Goal: Task Accomplishment & Management: Use online tool/utility

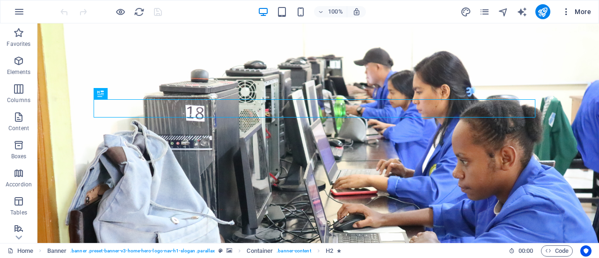
click at [565, 11] on icon "button" at bounding box center [565, 11] width 9 height 9
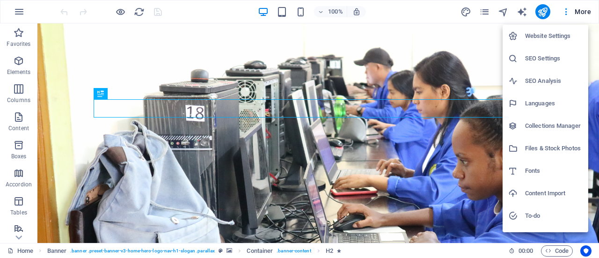
click at [537, 38] on h6 "Website Settings" at bounding box center [554, 35] width 58 height 11
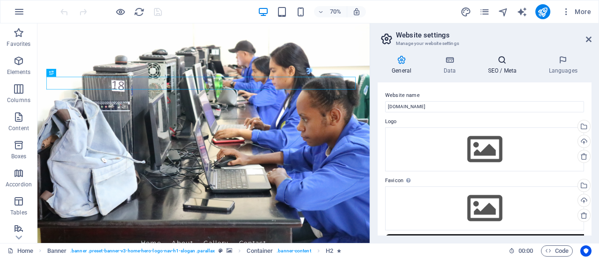
click at [507, 65] on h4 "SEO / Meta" at bounding box center [503, 65] width 61 height 20
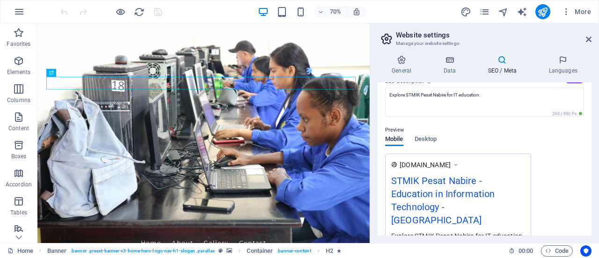
scroll to position [94, 0]
click at [427, 137] on span "Desktop" at bounding box center [425, 138] width 22 height 13
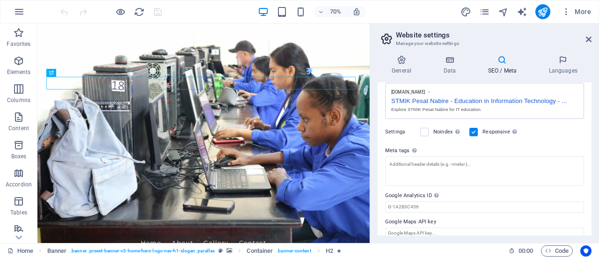
scroll to position [173, 0]
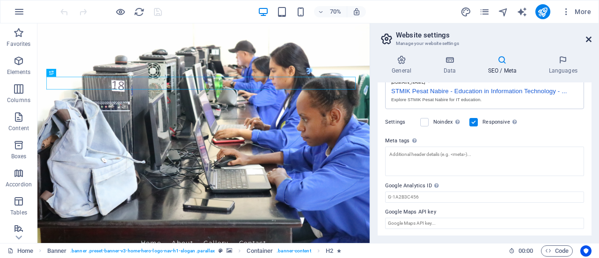
click at [587, 39] on icon at bounding box center [589, 39] width 6 height 7
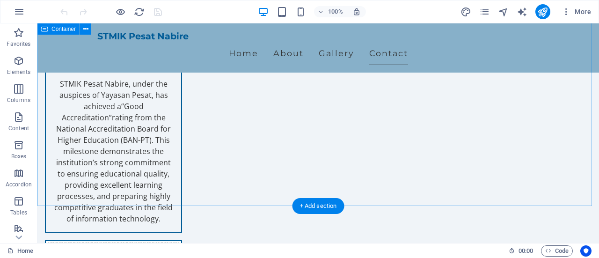
scroll to position [1497, 0]
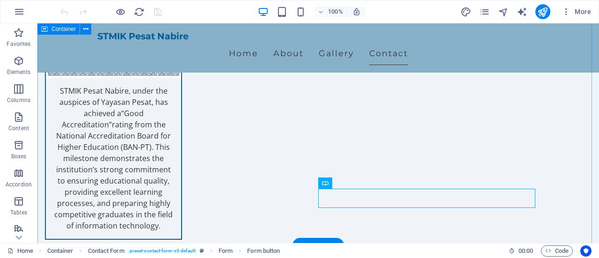
scroll to position [1403, 0]
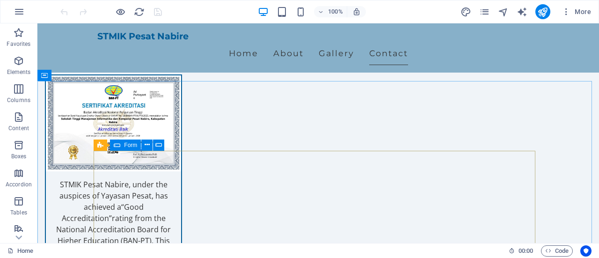
click at [118, 144] on icon at bounding box center [117, 144] width 7 height 11
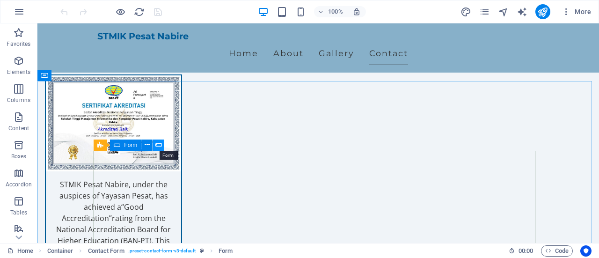
click at [160, 145] on icon at bounding box center [158, 145] width 7 height 10
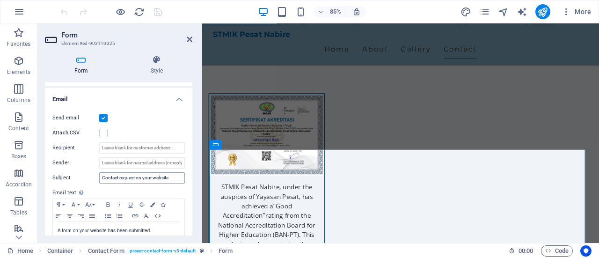
scroll to position [234, 0]
click at [167, 162] on input "Sender" at bounding box center [142, 162] width 86 height 11
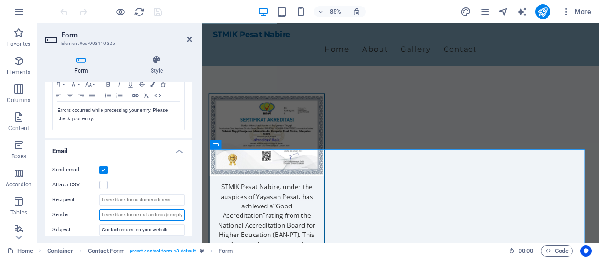
scroll to position [42, 0]
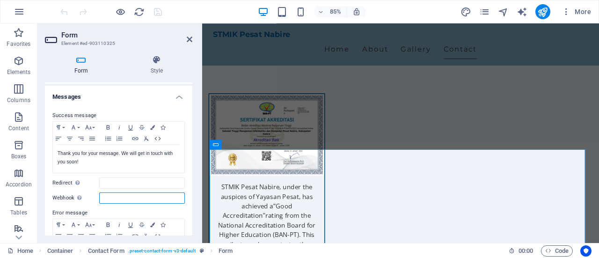
click at [144, 199] on input "Webhook A webhook is a push notification from this form to another server. Ever…" at bounding box center [142, 197] width 86 height 11
click at [145, 183] on input "Redirect Define a redirect target upon successful form submission; for example,…" at bounding box center [142, 182] width 86 height 11
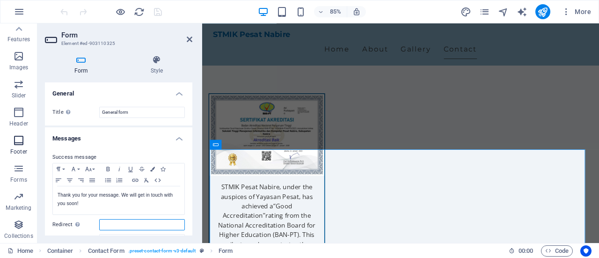
scroll to position [0, 0]
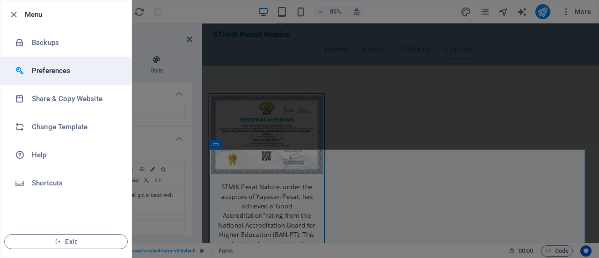
click at [55, 72] on h6 "Preferences" at bounding box center [75, 70] width 87 height 11
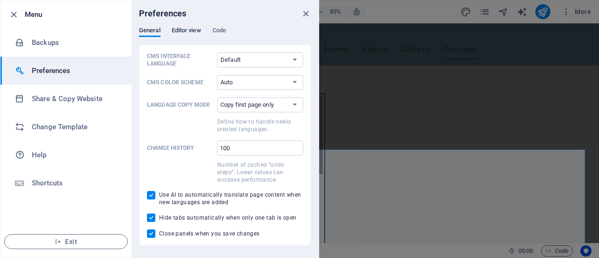
click at [188, 29] on span "Editor view" at bounding box center [186, 31] width 29 height 13
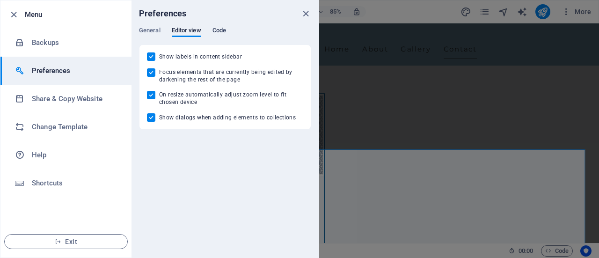
click at [216, 31] on span "Code" at bounding box center [219, 31] width 14 height 13
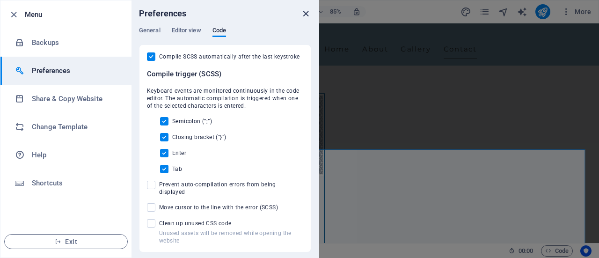
click at [306, 10] on icon "close" at bounding box center [305, 13] width 11 height 11
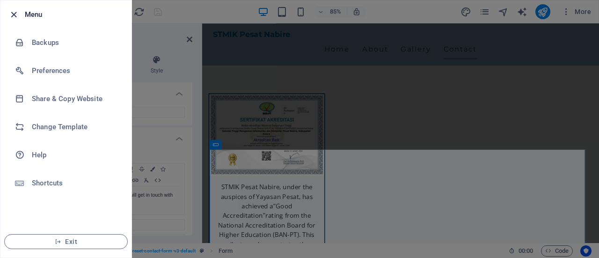
click at [12, 11] on icon "button" at bounding box center [13, 14] width 11 height 11
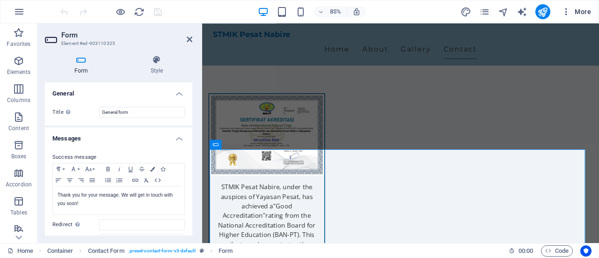
click at [565, 12] on icon "button" at bounding box center [565, 11] width 9 height 9
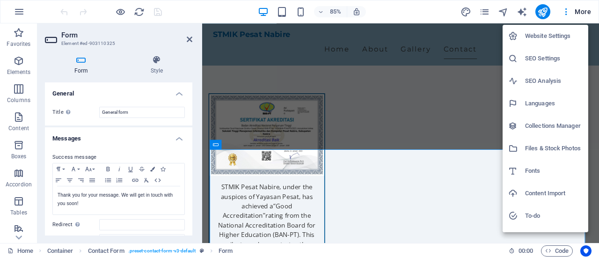
click at [484, 7] on div at bounding box center [299, 129] width 599 height 258
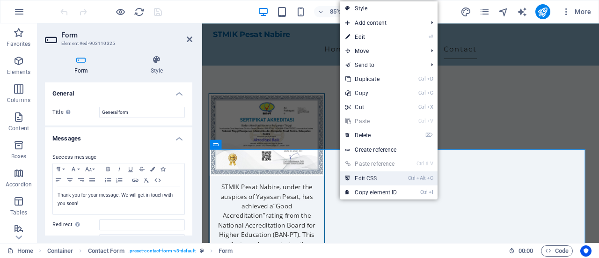
click at [369, 174] on link "Ctrl Alt C Edit CSS" at bounding box center [371, 178] width 63 height 14
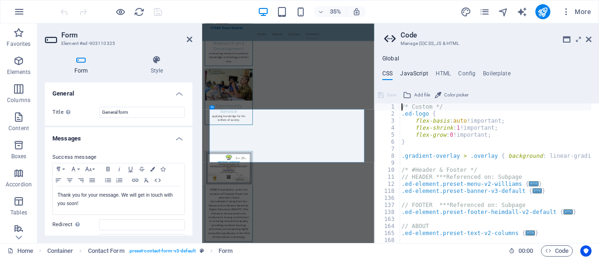
click at [418, 74] on h4 "JavaScript" at bounding box center [414, 75] width 28 height 10
type textarea "/* JS for preset "Menu V2" */"
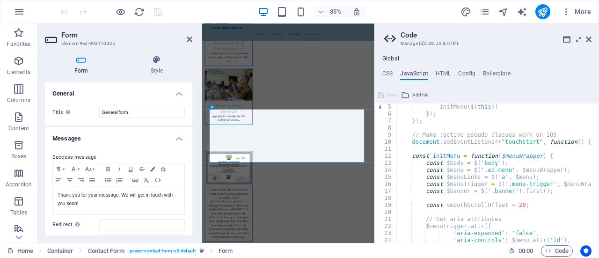
scroll to position [56, 0]
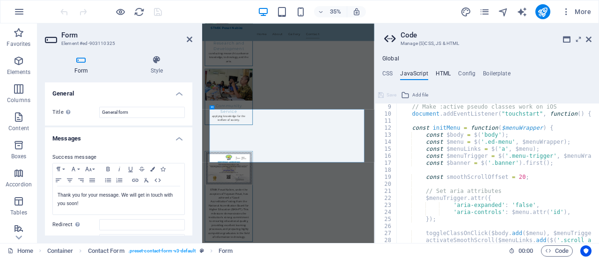
click at [441, 71] on h4 "HTML" at bounding box center [442, 75] width 15 height 10
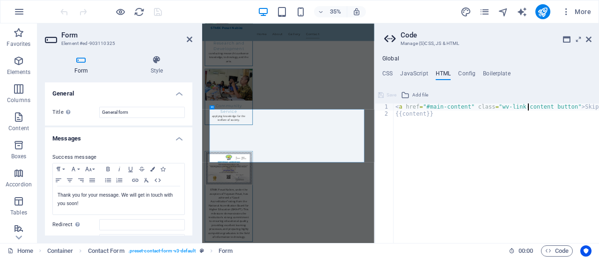
click at [527, 109] on div "< a href = "#main-content" class = "wv-link-content button" > Skip to main cont…" at bounding box center [519, 175] width 253 height 145
type textarea "{{content}}"
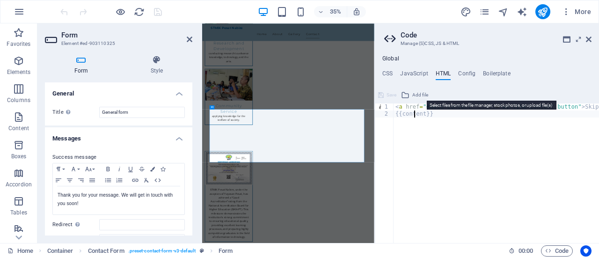
click at [419, 94] on span "Add file" at bounding box center [420, 94] width 16 height 11
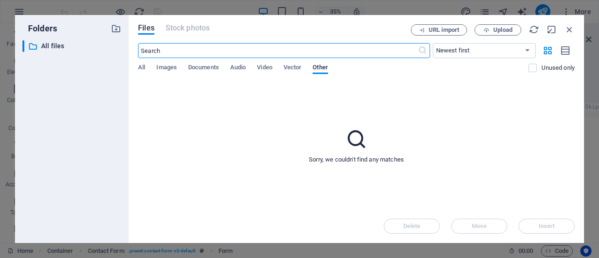
scroll to position [4719, 0]
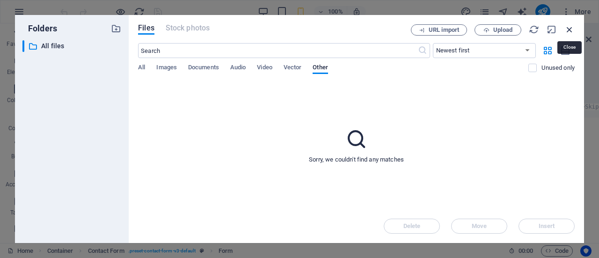
click at [572, 27] on icon "button" at bounding box center [569, 29] width 10 height 10
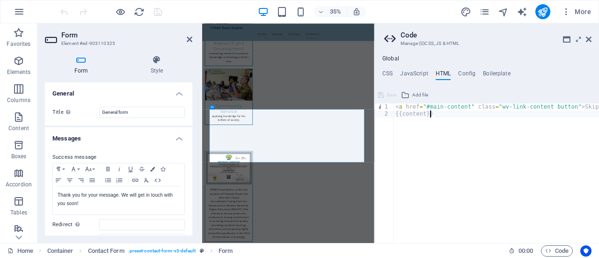
click at [437, 116] on div "< a href = "#main-content" class = "wv-link-content button" > Skip to main cont…" at bounding box center [519, 175] width 253 height 145
click at [467, 73] on h4 "Config" at bounding box center [466, 75] width 17 height 10
type textarea "$color-background: #f0f4f8;"
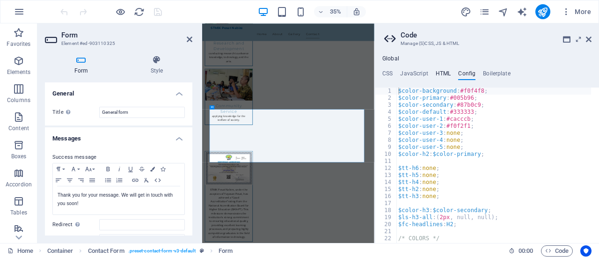
click at [438, 72] on h4 "HTML" at bounding box center [442, 75] width 15 height 10
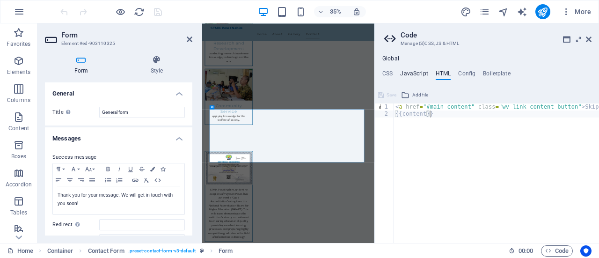
click at [417, 72] on h4 "JavaScript" at bounding box center [414, 75] width 28 height 10
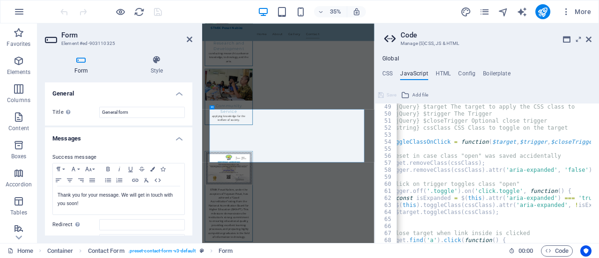
scroll to position [0, 45]
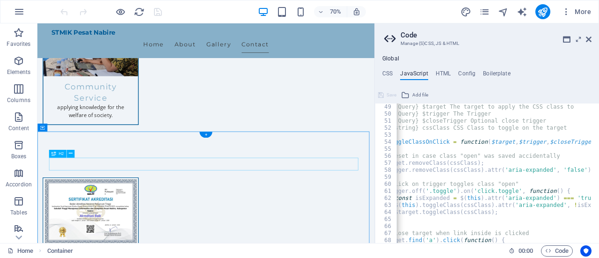
scroll to position [1445, 0]
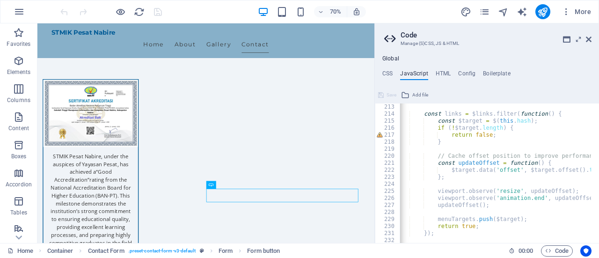
scroll to position [1487, 0]
click at [388, 135] on div "217" at bounding box center [387, 134] width 25 height 7
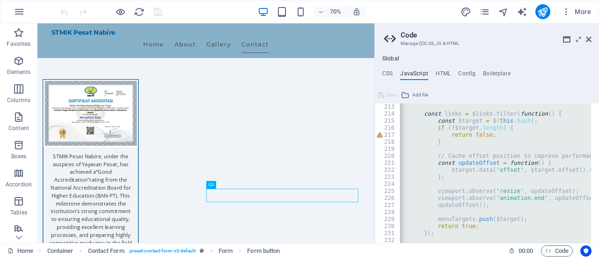
click at [467, 134] on div "const links = $links . filter ( function ( ) { const $target = $ ( this . hash …" at bounding box center [494, 172] width 191 height 139
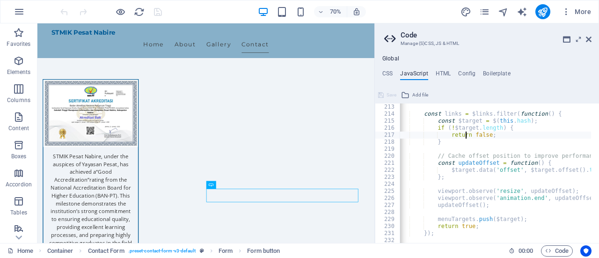
click at [460, 135] on div "const links = $links . filter ( function ( ) { const $target = $ ( this . hash …" at bounding box center [608, 175] width 429 height 145
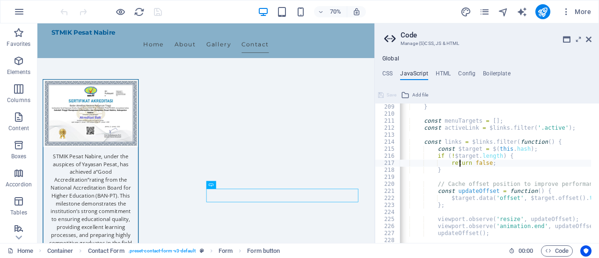
scroll to position [0, 0]
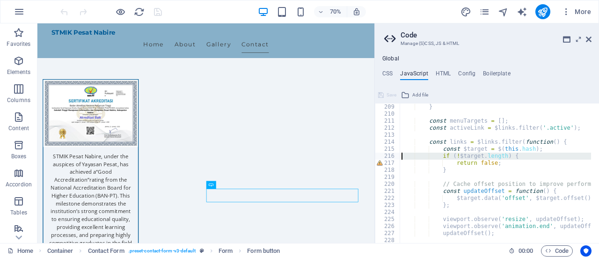
click at [389, 156] on div "216" at bounding box center [387, 155] width 25 height 7
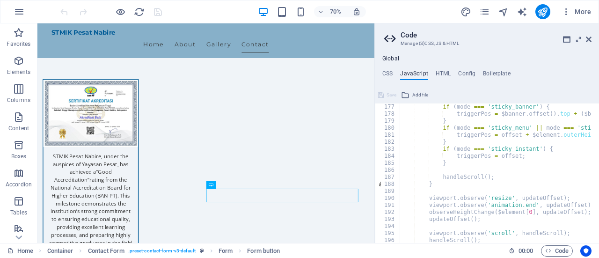
scroll to position [1235, 0]
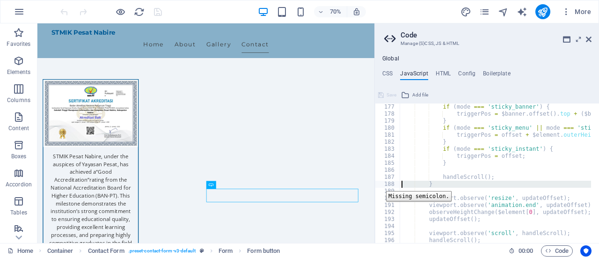
click at [379, 184] on div "188" at bounding box center [387, 184] width 25 height 7
type textarea "viewport.observe('animation.end', updateOffset);"
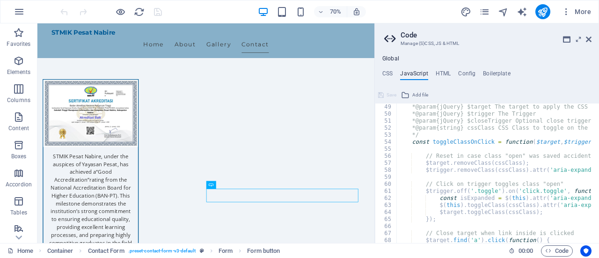
scroll to position [365, 0]
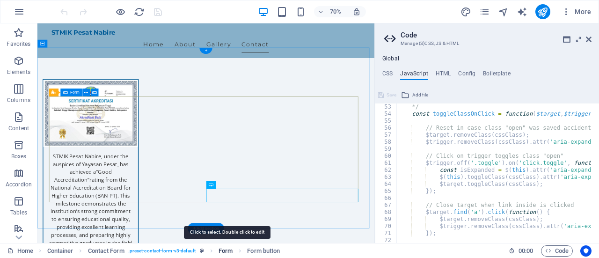
click at [226, 252] on span "Form" at bounding box center [225, 250] width 14 height 11
click at [229, 252] on span "Form" at bounding box center [225, 250] width 14 height 11
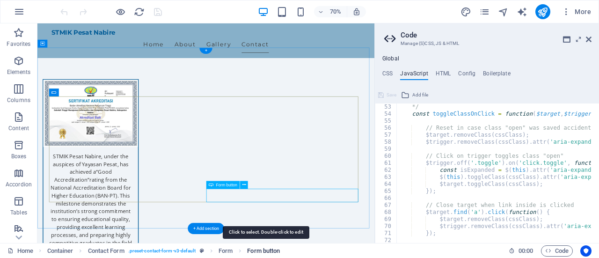
click at [265, 251] on span "Form button" at bounding box center [263, 250] width 33 height 11
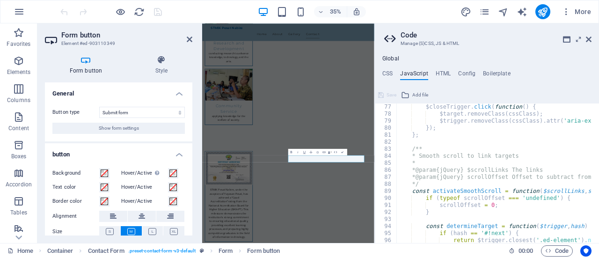
scroll to position [589, 0]
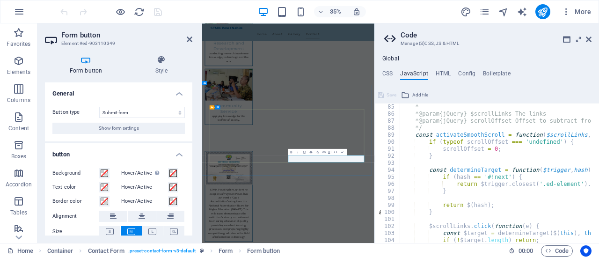
drag, startPoint x: 613, startPoint y: 409, endPoint x: 514, endPoint y: 404, distance: 99.3
drag, startPoint x: 514, startPoint y: 404, endPoint x: 492, endPoint y: 406, distance: 22.1
click at [189, 39] on icon at bounding box center [190, 39] width 6 height 7
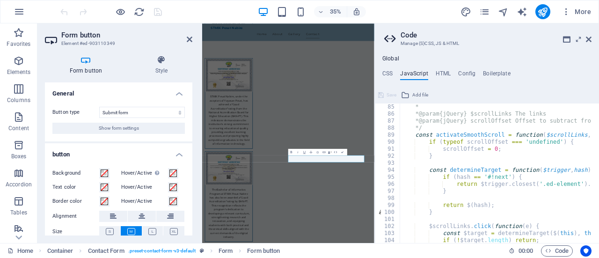
scroll to position [1533, 0]
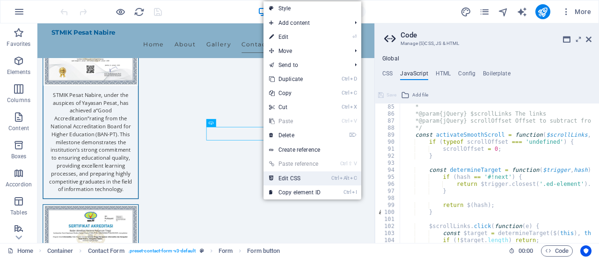
click at [309, 174] on link "Ctrl Alt C Edit CSS" at bounding box center [294, 178] width 63 height 14
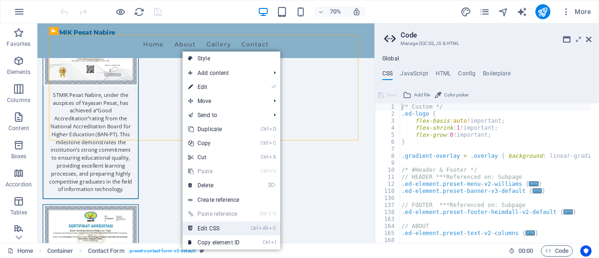
click at [211, 229] on link "Ctrl Alt C Edit CSS" at bounding box center [213, 228] width 63 height 14
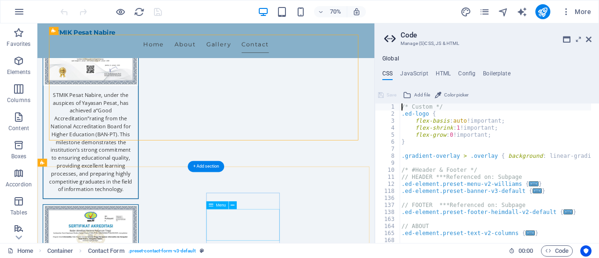
scroll to position [257, 0]
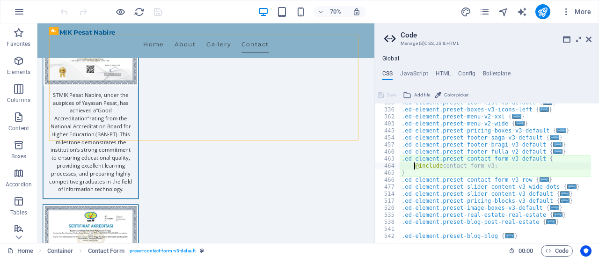
click at [474, 167] on div ".ed-element.preset-icon-list-v3-default { ... } .ed-element.preset-boxes-v3-ico…" at bounding box center [591, 171] width 385 height 145
click at [553, 152] on span "..." at bounding box center [557, 151] width 9 height 5
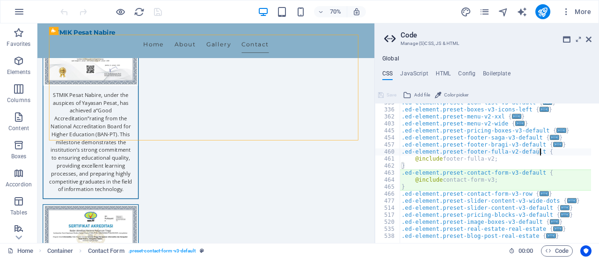
click at [463, 181] on div ".ed-element.preset-icon-list-v3-default { ... } .ed-element.preset-boxes-v3-ico…" at bounding box center [591, 171] width 385 height 145
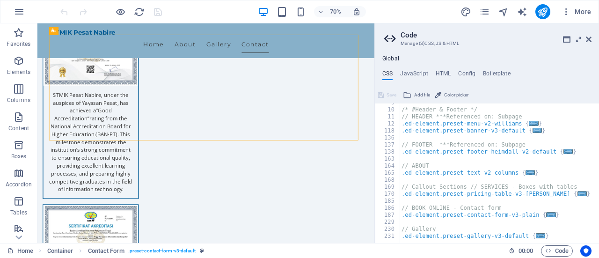
scroll to position [0, 0]
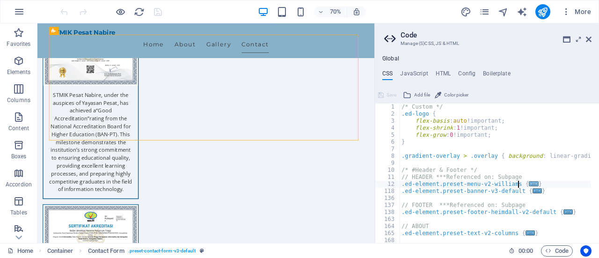
click at [529, 183] on span "..." at bounding box center [533, 183] width 9 height 5
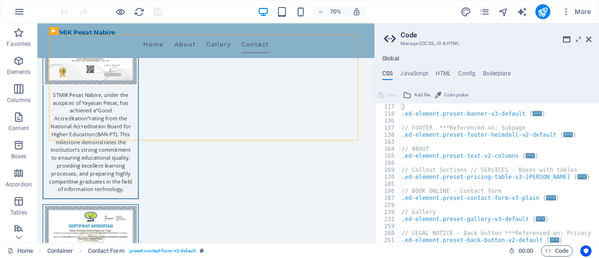
scroll to position [814, 0]
click at [546, 198] on span "..." at bounding box center [550, 197] width 9 height 5
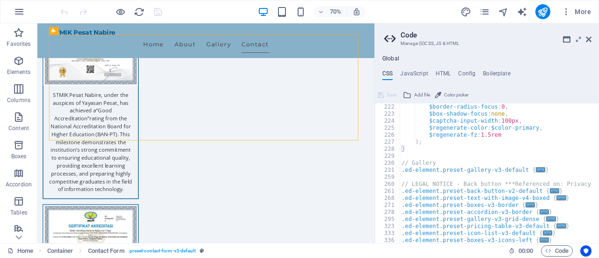
scroll to position [1207, 0]
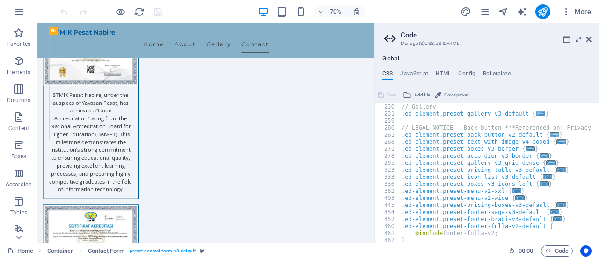
click at [550, 134] on span "..." at bounding box center [554, 134] width 9 height 5
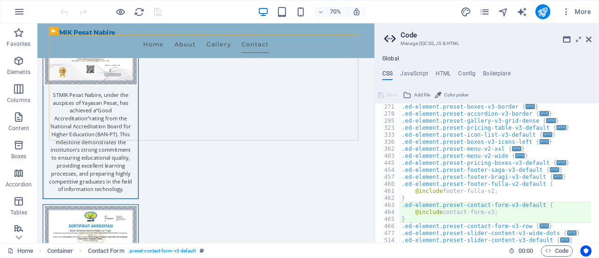
scroll to position [1319, 0]
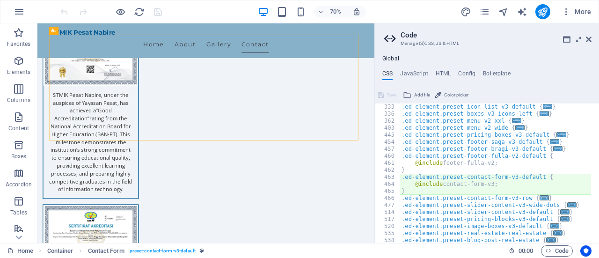
click at [539, 198] on span "..." at bounding box center [543, 197] width 9 height 5
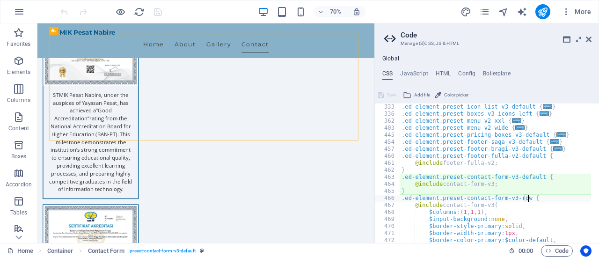
scroll to position [1375, 0]
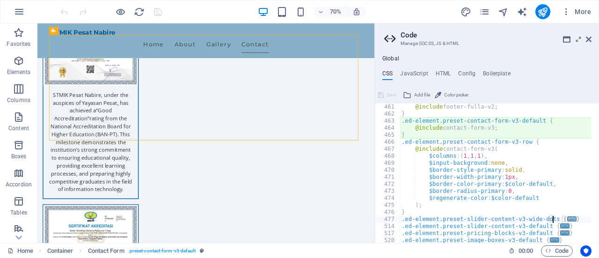
click at [567, 217] on span "..." at bounding box center [571, 218] width 9 height 5
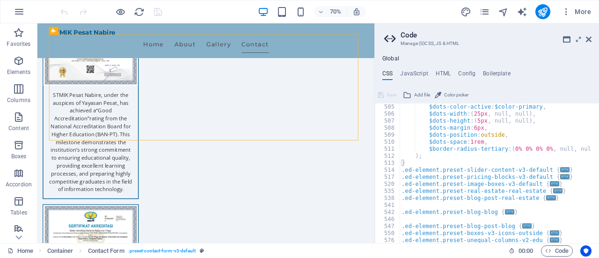
scroll to position [1712, 0]
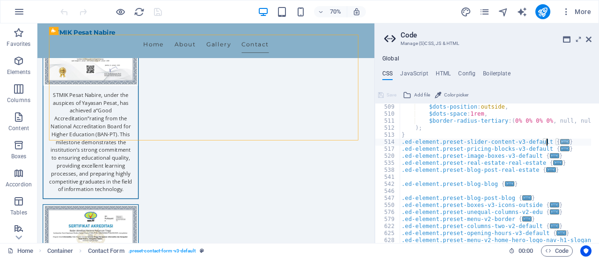
click at [560, 140] on span "..." at bounding box center [564, 141] width 9 height 5
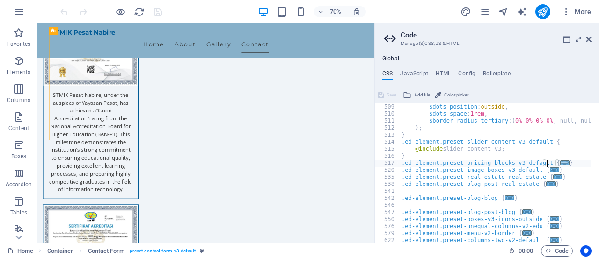
click at [560, 162] on span "..." at bounding box center [564, 162] width 9 height 5
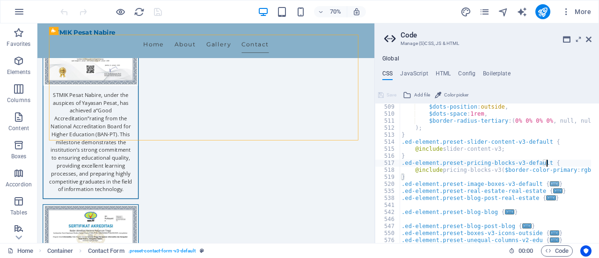
click at [550, 186] on span "..." at bounding box center [554, 183] width 9 height 5
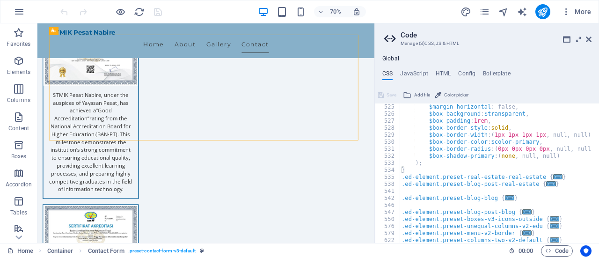
scroll to position [1824, 0]
click at [553, 176] on span "..." at bounding box center [557, 176] width 9 height 5
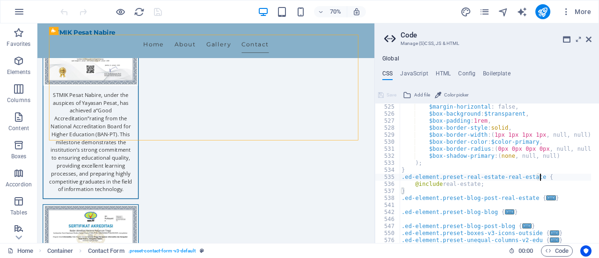
scroll to position [1852, 0]
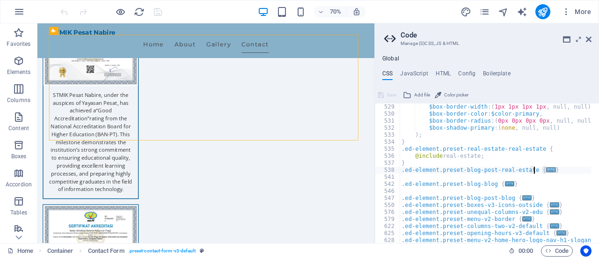
click at [546, 170] on span "..." at bounding box center [550, 169] width 9 height 5
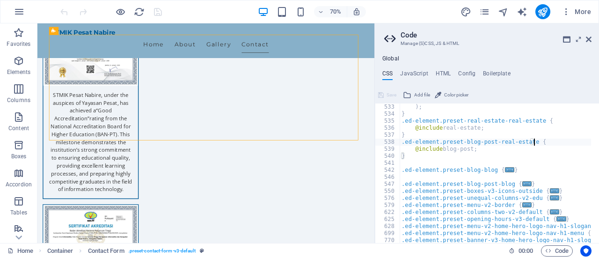
scroll to position [1880, 0]
click at [505, 170] on span "..." at bounding box center [509, 169] width 9 height 5
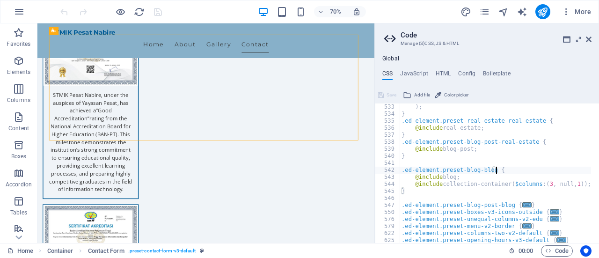
scroll to position [1908, 0]
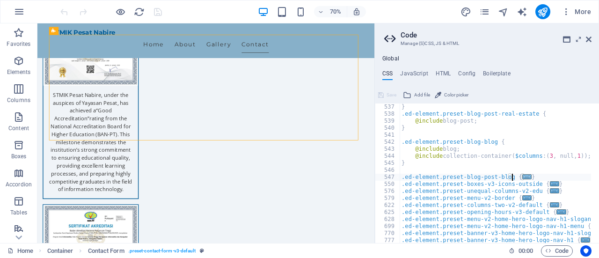
click at [522, 178] on span "..." at bounding box center [526, 176] width 9 height 5
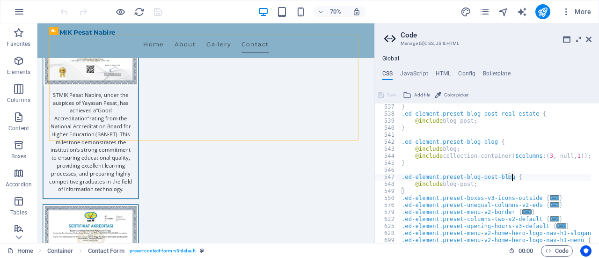
scroll to position [1936, 0]
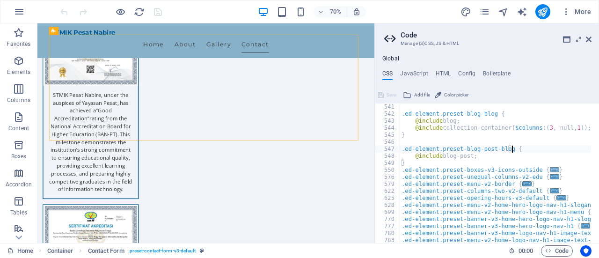
click at [550, 170] on span "..." at bounding box center [554, 169] width 9 height 5
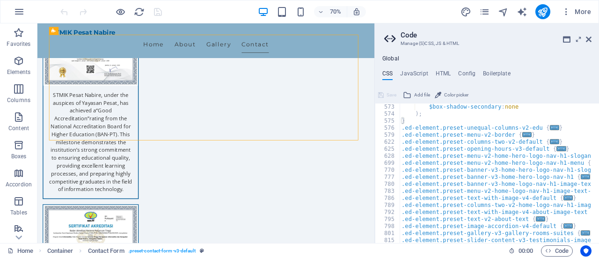
scroll to position [2189, 0]
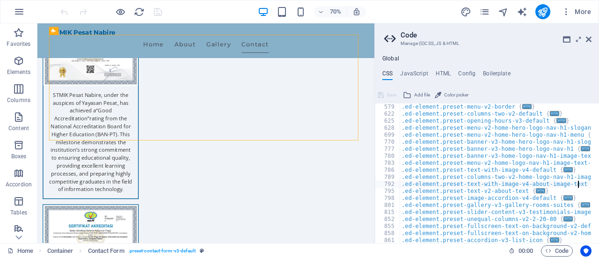
click at [594, 183] on span "..." at bounding box center [598, 183] width 9 height 5
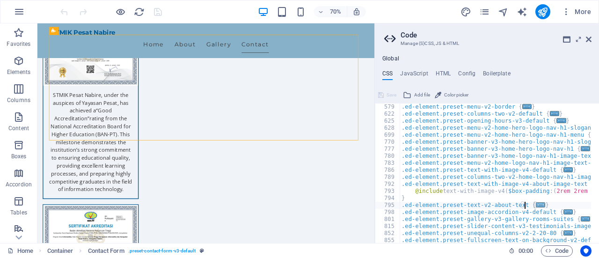
click at [536, 205] on span "..." at bounding box center [540, 204] width 9 height 5
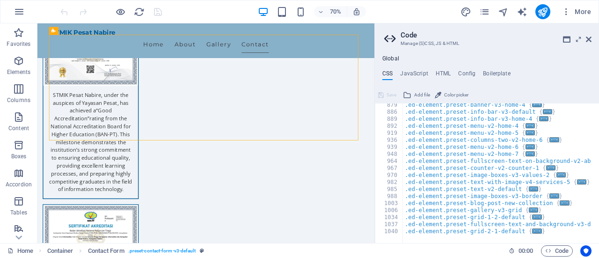
scroll to position [2359, 0]
click at [559, 203] on span "..." at bounding box center [563, 202] width 9 height 5
type textarea ".ed-element.preset-blog-post-new-collection {"
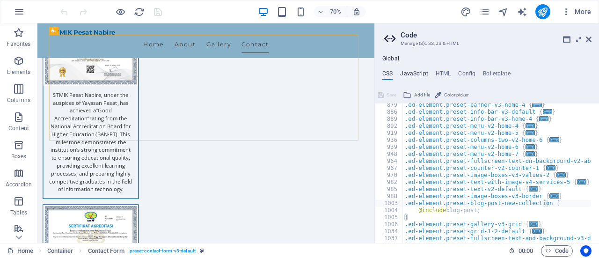
click at [415, 73] on h4 "JavaScript" at bounding box center [414, 75] width 28 height 10
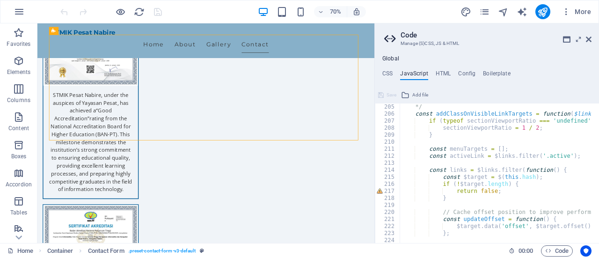
scroll to position [1459, 0]
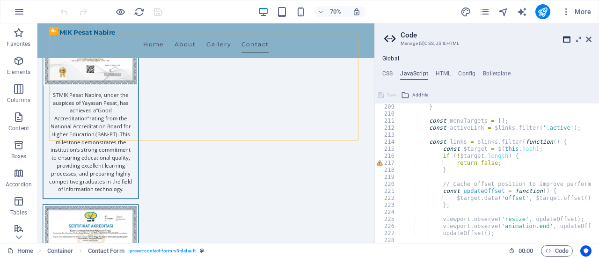
click at [566, 38] on icon at bounding box center [566, 39] width 7 height 7
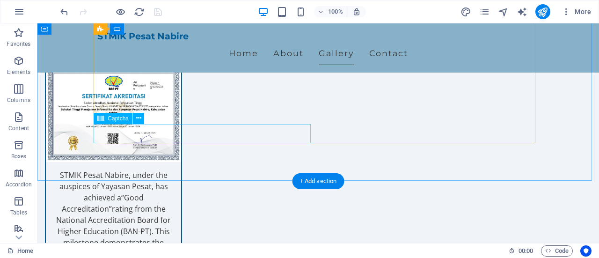
scroll to position [1561, 0]
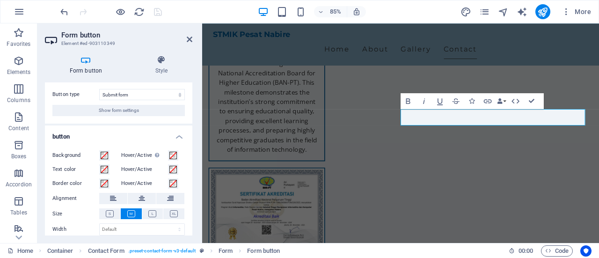
scroll to position [0, 0]
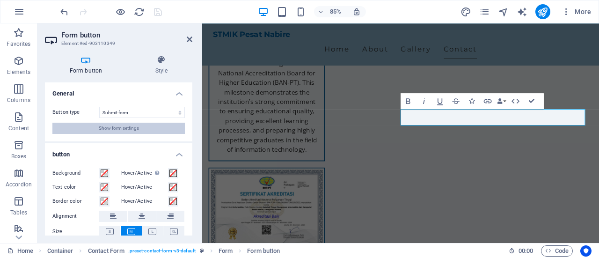
click at [122, 129] on span "Show form settings" at bounding box center [119, 128] width 40 height 11
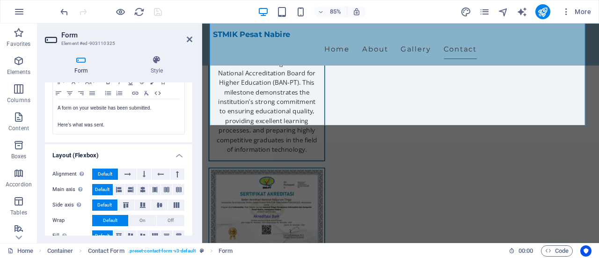
scroll to position [369, 0]
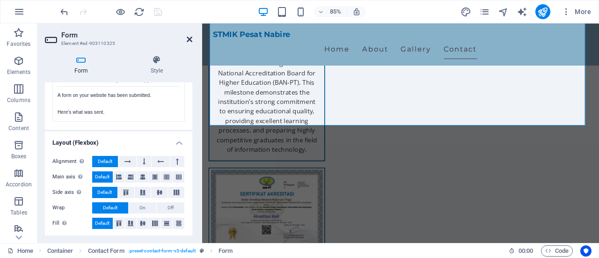
click at [190, 38] on icon at bounding box center [190, 39] width 6 height 7
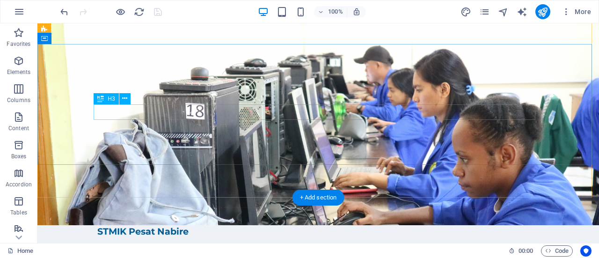
scroll to position [0, 0]
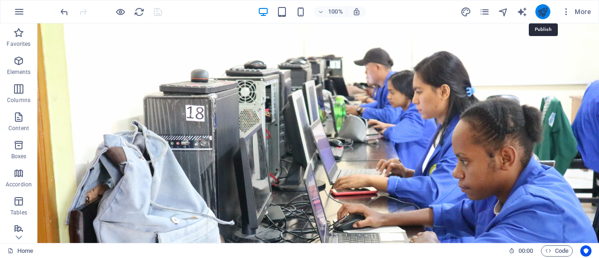
click at [544, 10] on icon "publish" at bounding box center [542, 12] width 11 height 11
